Goal: Subscribe to service/newsletter

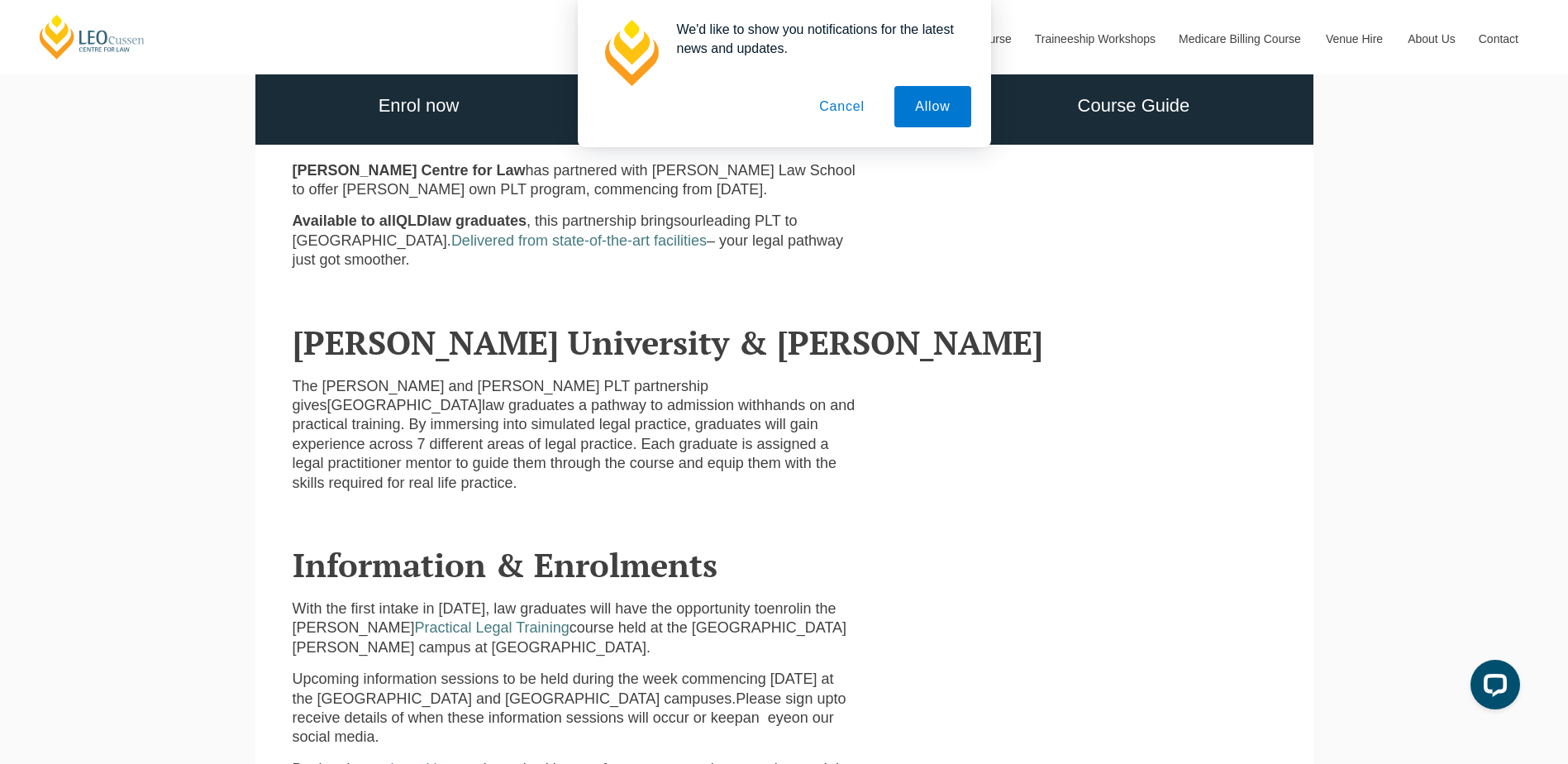
click at [845, 103] on button "Cancel" at bounding box center [841, 107] width 86 height 41
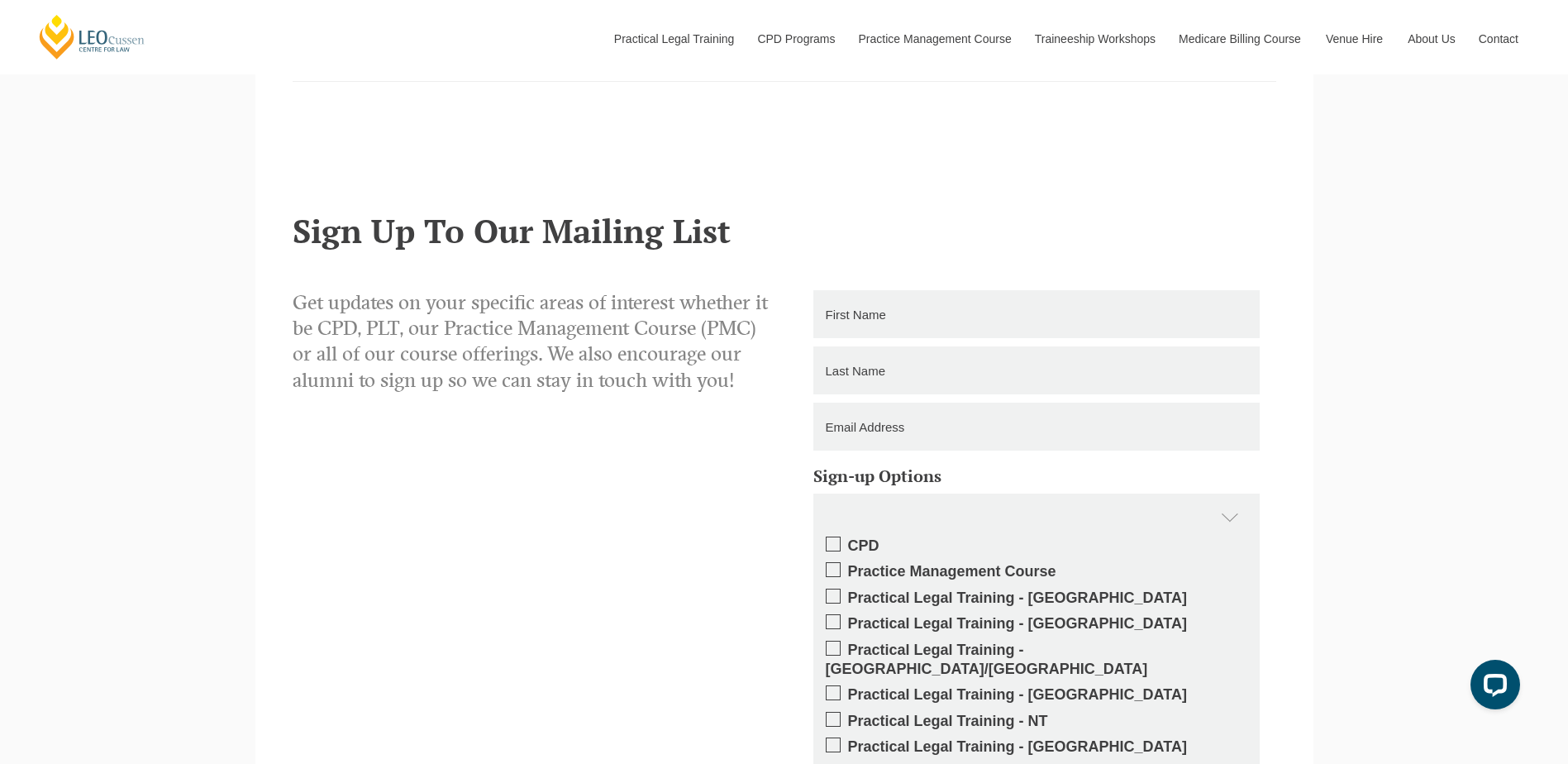
scroll to position [1520, 0]
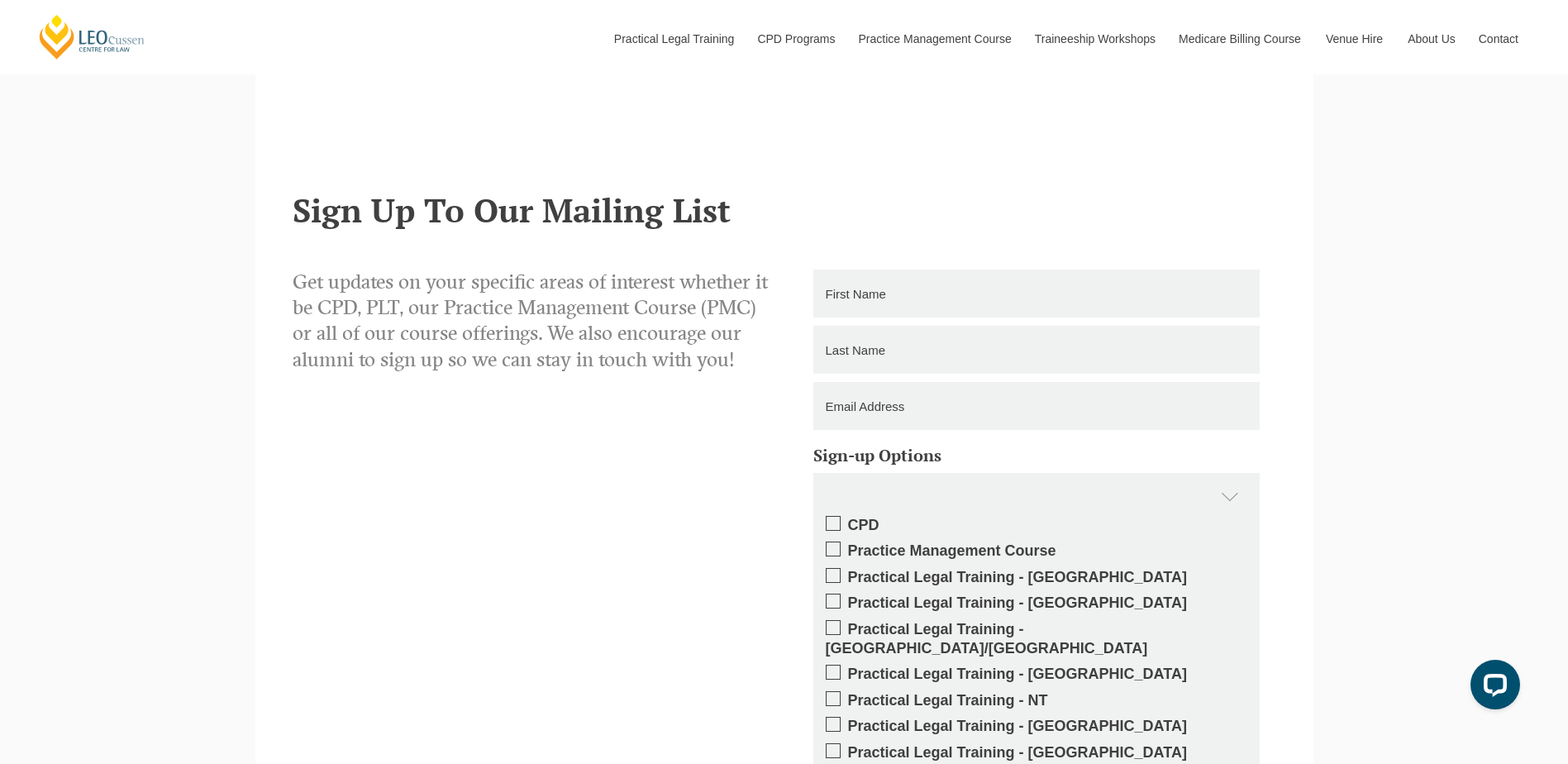
click at [830, 665] on span at bounding box center [833, 672] width 15 height 15
click at [848, 668] on input "Practical Legal Training - [GEOGRAPHIC_DATA]" at bounding box center [848, 668] width 0 height 0
click at [875, 270] on input "text" at bounding box center [1036, 293] width 446 height 48
type input "Burnette Connie"
type input "Wagner-Renaud"
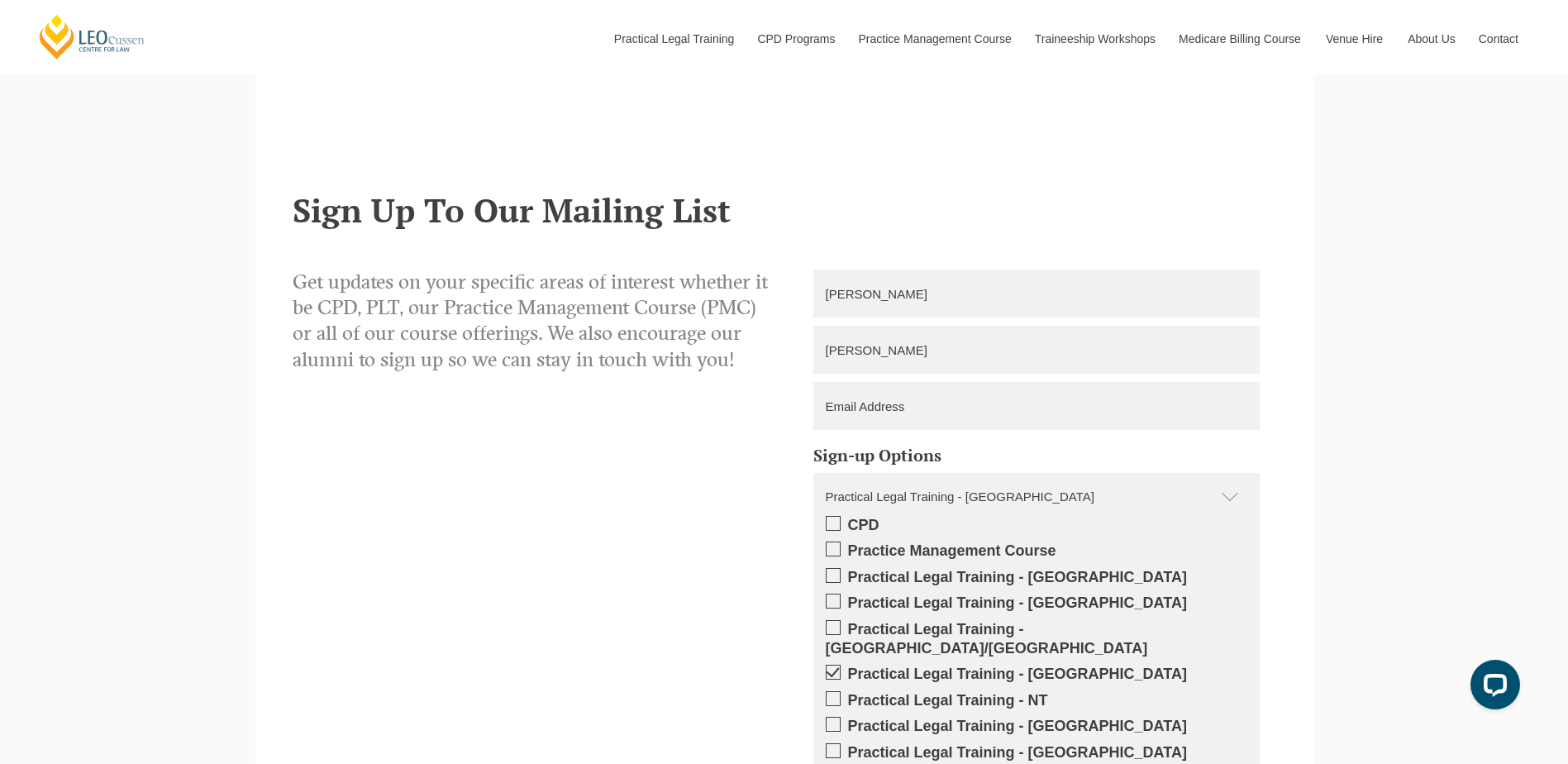
type input "burnette7676@gmail.com"
type input "0423329204"
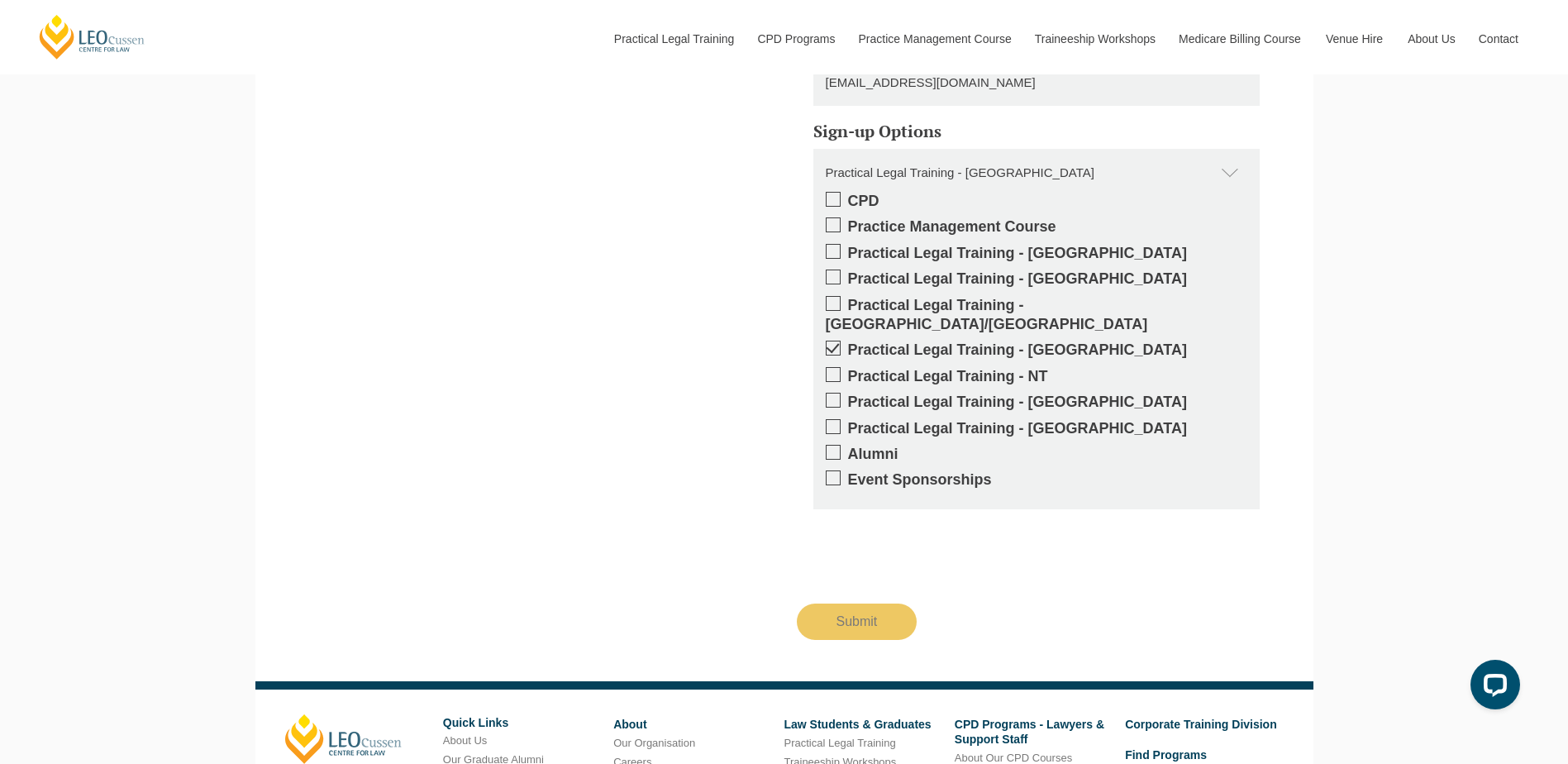
scroll to position [1851, 0]
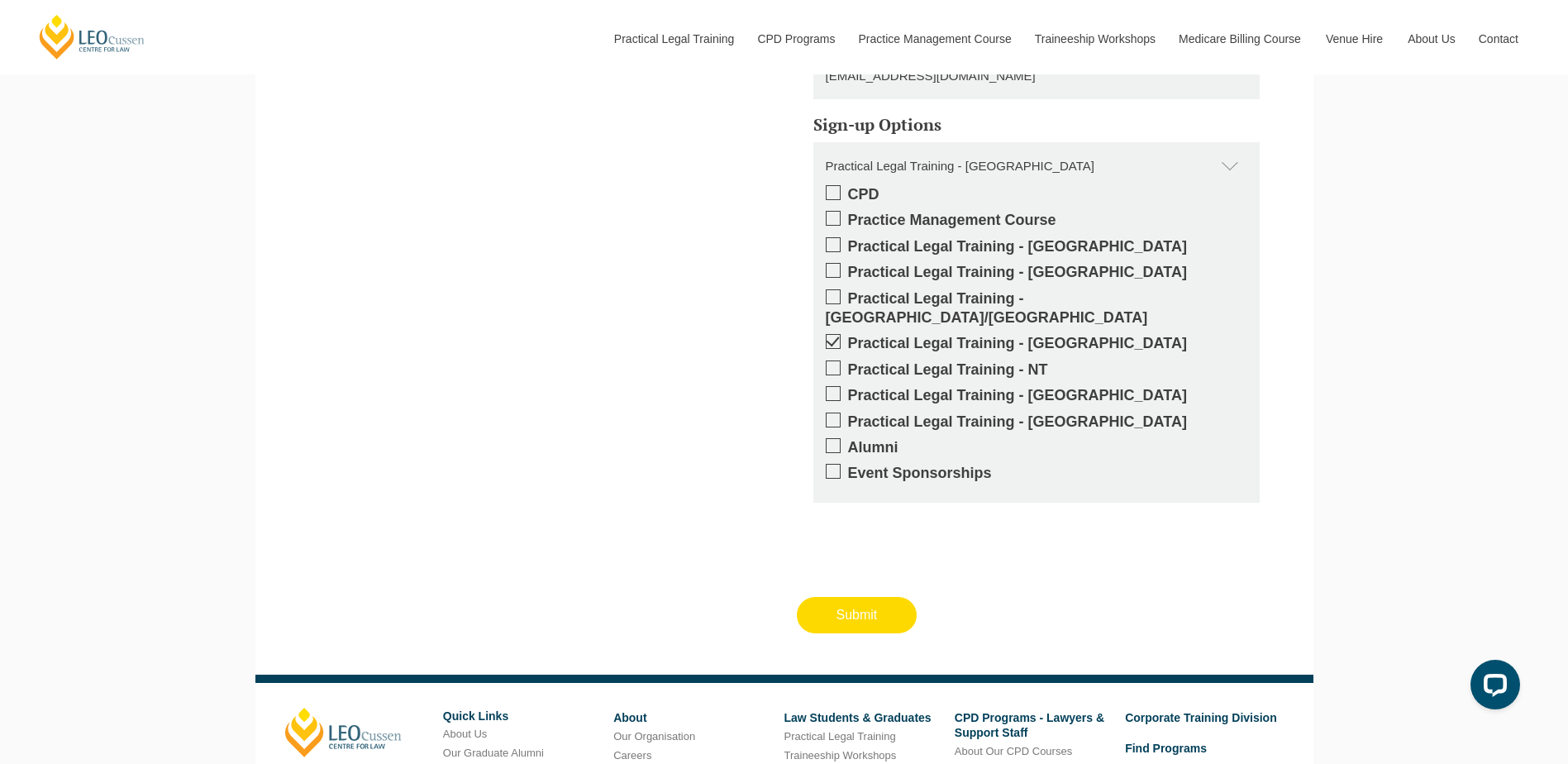
click at [853, 596] on input "Submit" at bounding box center [856, 614] width 121 height 36
type input "Submitting"
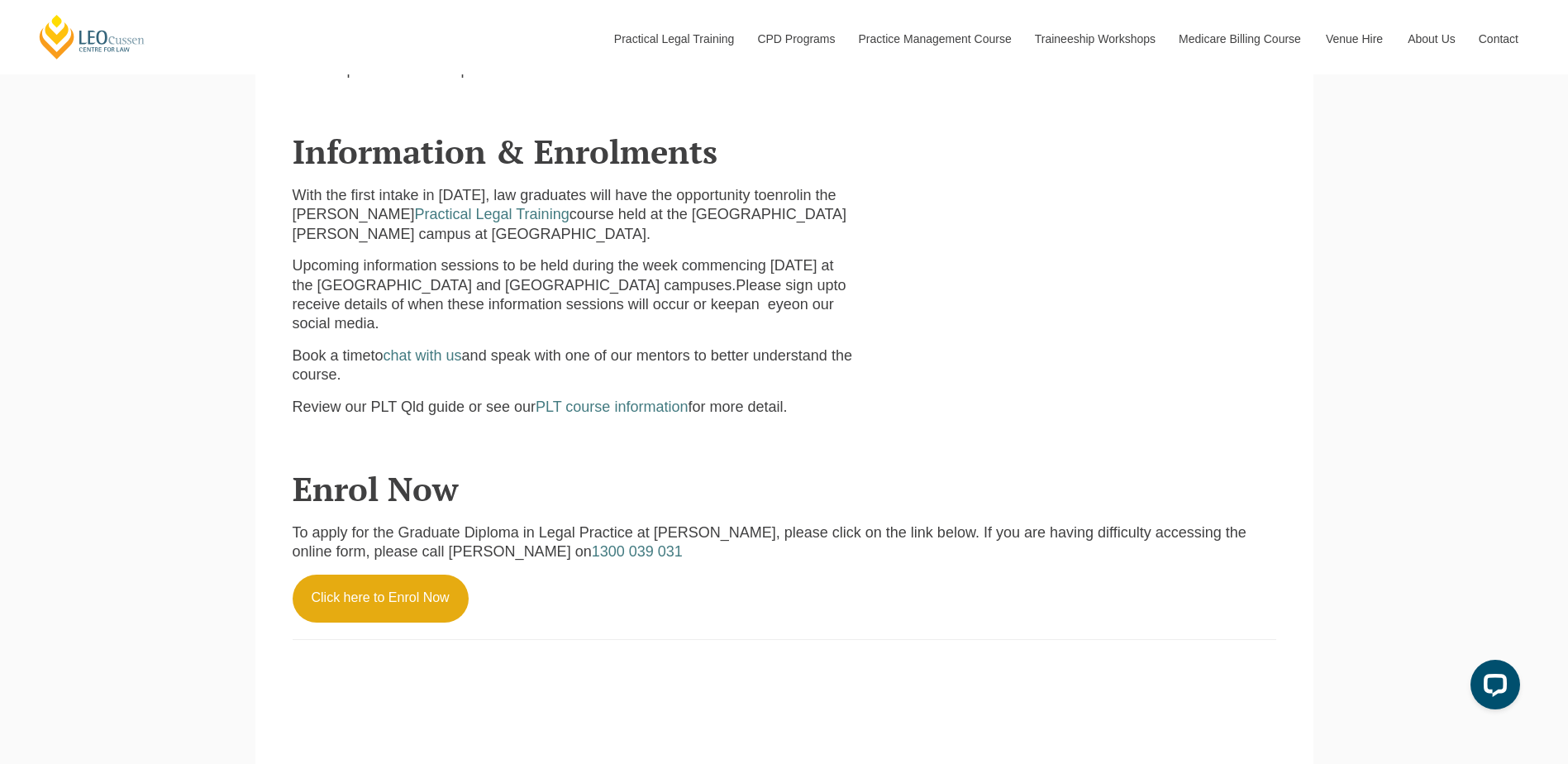
scroll to position [611, 0]
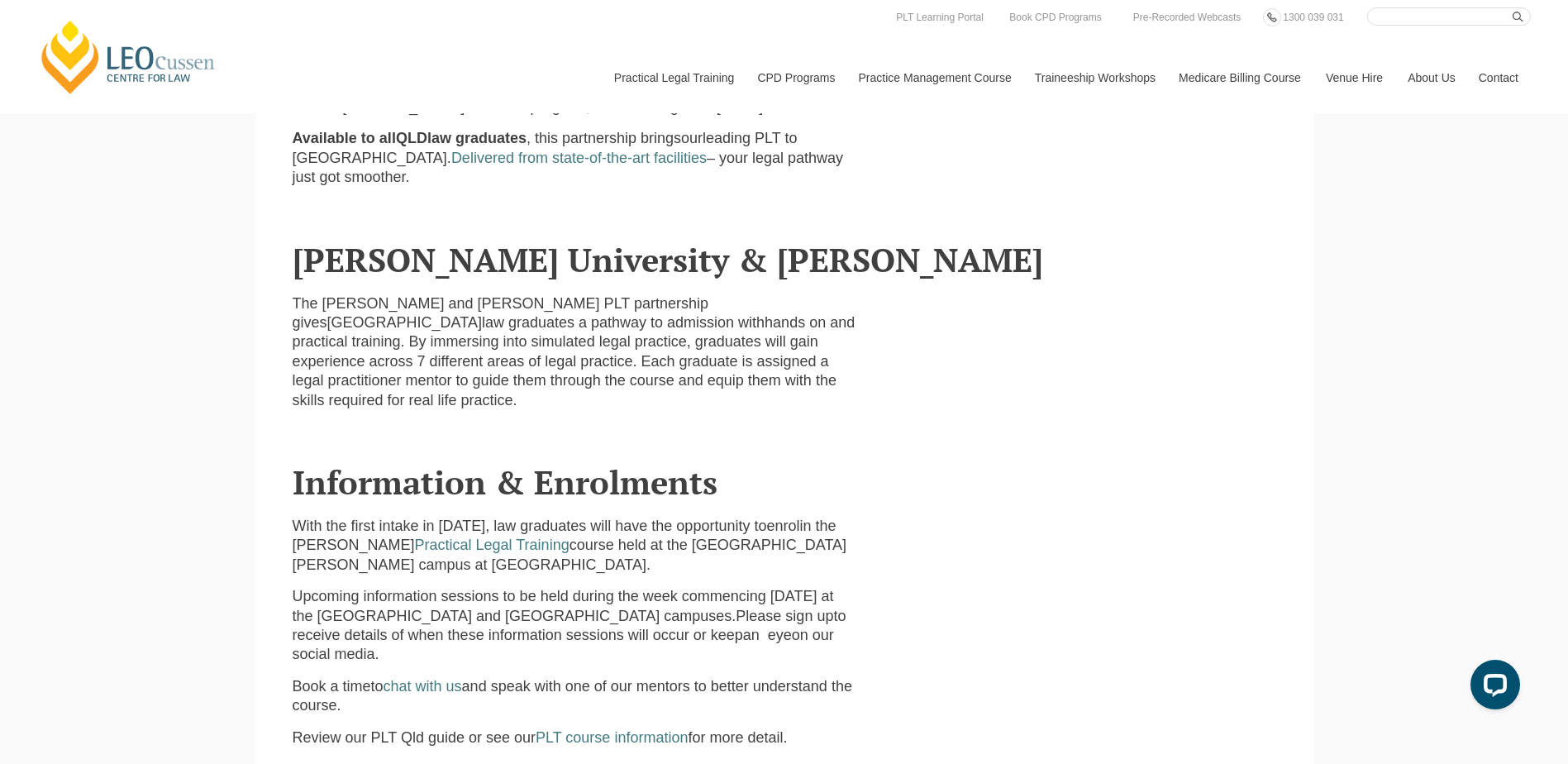
click at [1493, 81] on link "Contact" at bounding box center [1498, 77] width 65 height 71
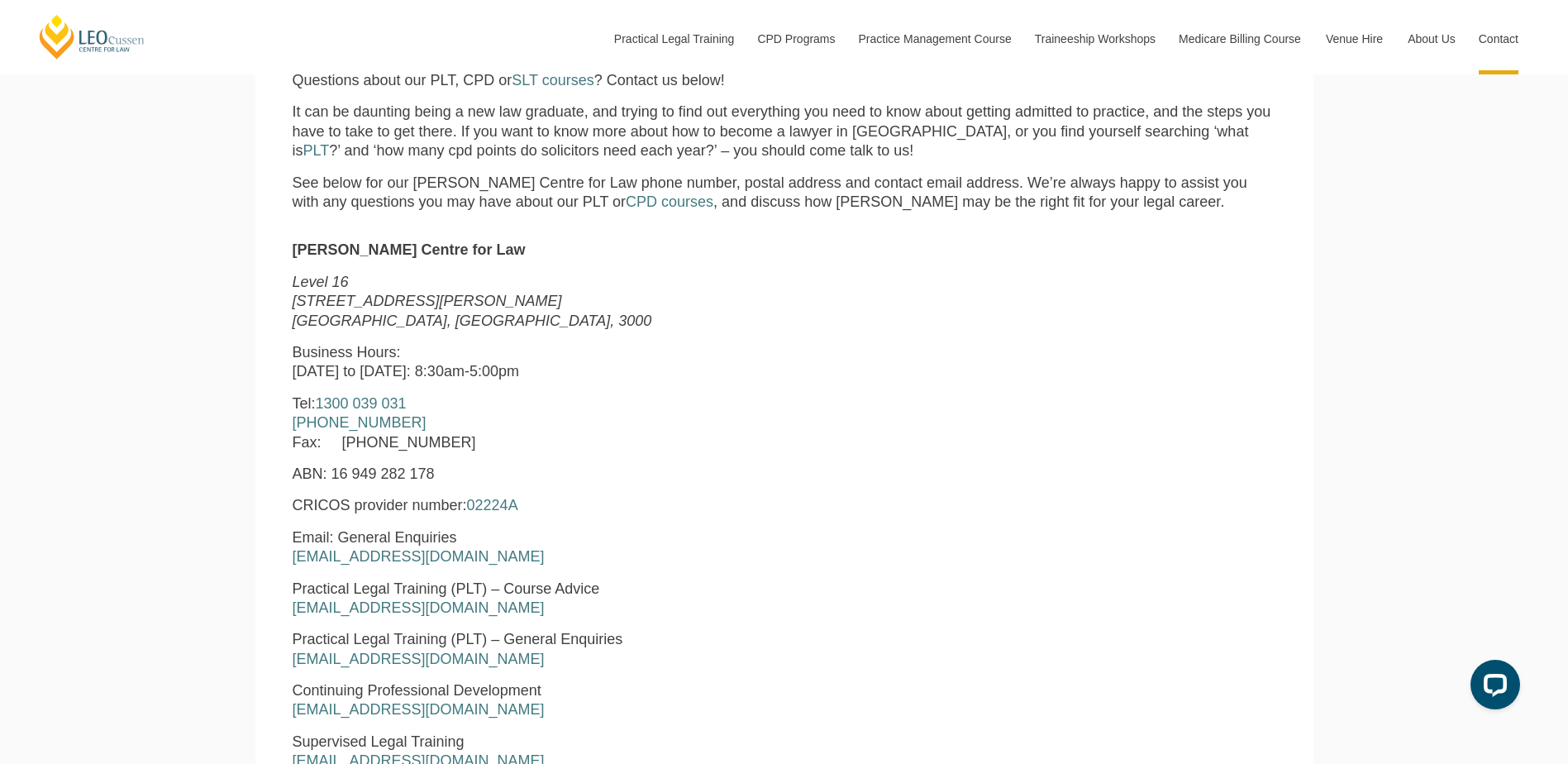
scroll to position [661, 0]
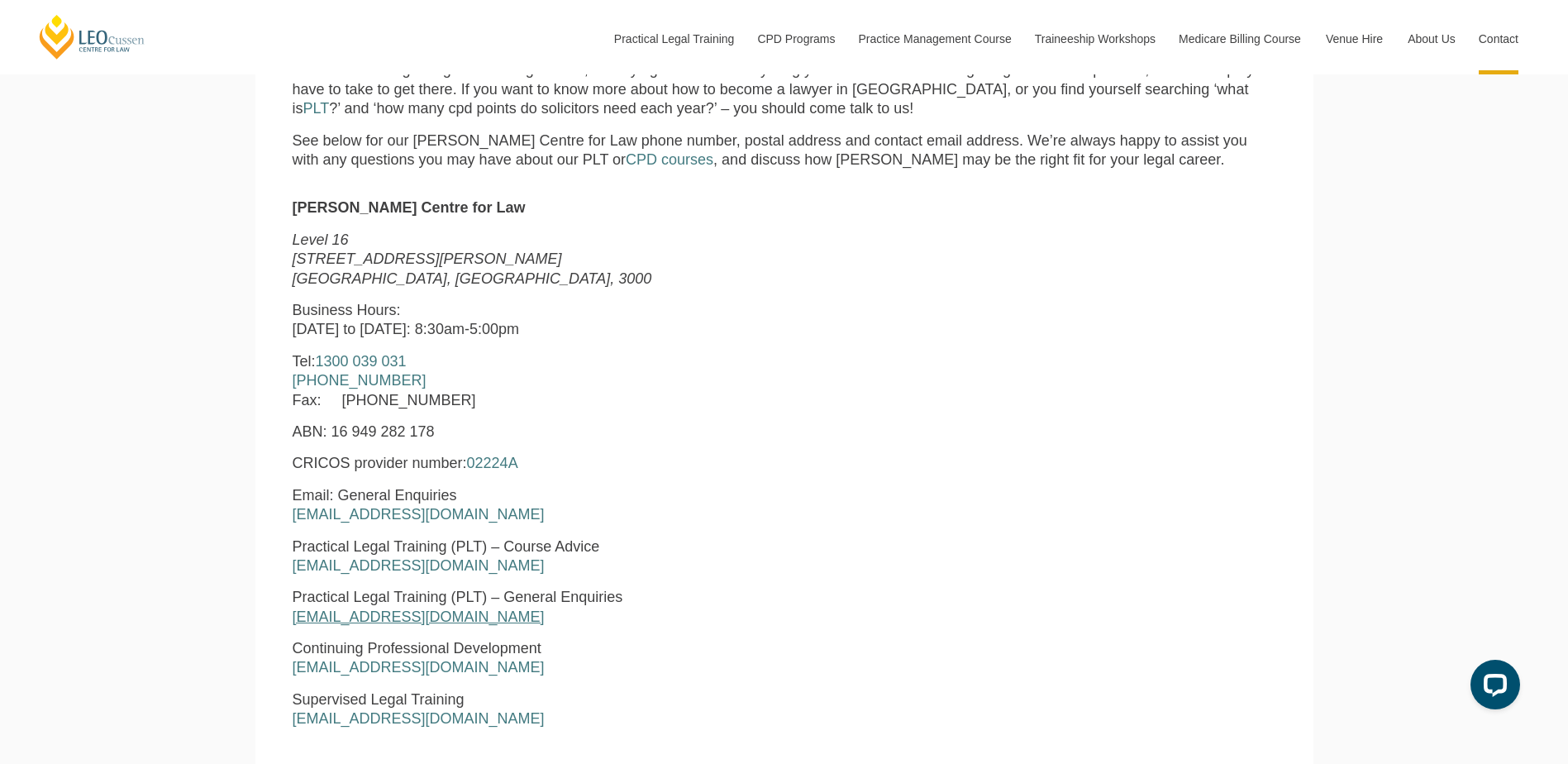
click at [364, 622] on link "[EMAIL_ADDRESS][DOMAIN_NAME]" at bounding box center [418, 616] width 252 height 17
